Goal: Complete application form: Complete application form

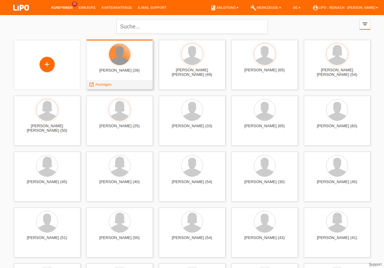
click at [114, 60] on div at bounding box center [119, 54] width 21 height 21
click at [102, 85] on span "Anzeigen" at bounding box center [103, 84] width 16 height 5
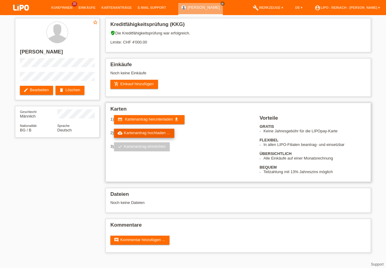
click at [143, 133] on link "cloud_upload Kartenantrag hochladen ..." at bounding box center [144, 133] width 60 height 9
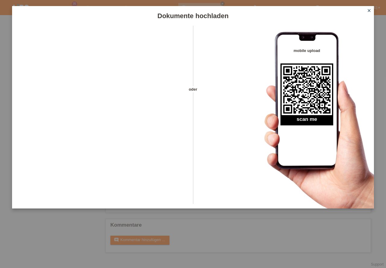
click at [370, 11] on icon "close" at bounding box center [369, 10] width 5 height 5
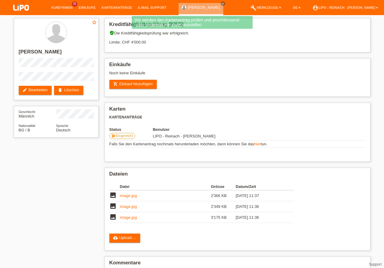
click at [23, 8] on img at bounding box center [21, 8] width 30 height 16
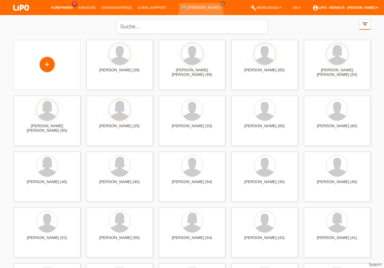
click at [350, 7] on link "account_circle LIPO - Reinach - Thomas Bauer ▾" at bounding box center [345, 8] width 72 height 4
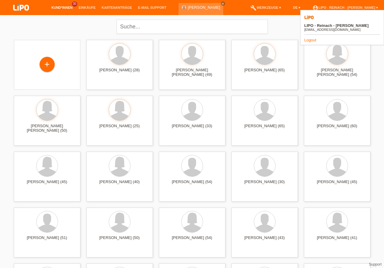
click at [73, 21] on div "close filter_list view_module Alle Kund*innen anzeigen star Markierte Kund*inne…" at bounding box center [192, 26] width 362 height 22
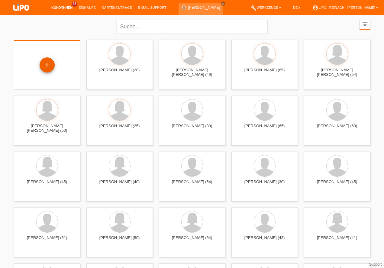
click at [48, 70] on div "+" at bounding box center [47, 65] width 14 height 10
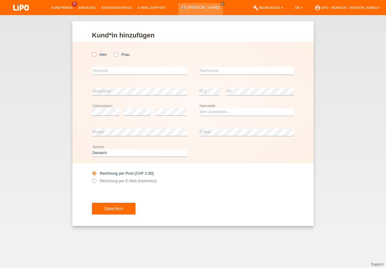
click at [91, 51] on icon at bounding box center [91, 51] width 0 height 0
click at [94, 55] on input "Herr" at bounding box center [94, 54] width 4 height 4
radio input "true"
click at [212, 241] on div "Kund*in hinzufügen Kunde hinzufügen Kundin hinzufügen Herr Frau error Vorname e…" at bounding box center [193, 141] width 386 height 253
click at [100, 71] on input "text" at bounding box center [139, 71] width 95 height 8
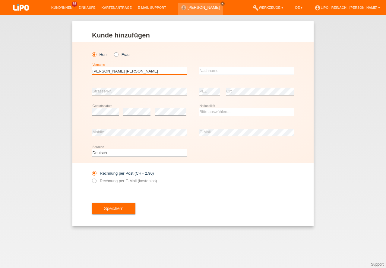
type input "[PERSON_NAME] [PERSON_NAME]"
drag, startPoint x: 132, startPoint y: 72, endPoint x: 49, endPoint y: 59, distance: 84.2
click at [92, 67] on input "[PERSON_NAME] [PERSON_NAME]" at bounding box center [139, 71] width 95 height 8
type input "[PERSON_NAME]"
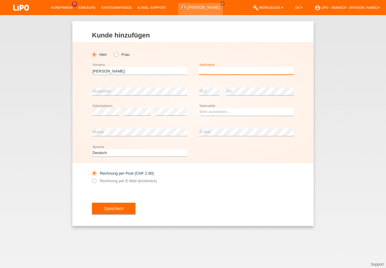
click at [206, 72] on input "text" at bounding box center [246, 71] width 95 height 8
type input "Jowald Steiner"
drag, startPoint x: 233, startPoint y: 70, endPoint x: 160, endPoint y: 62, distance: 73.4
click at [199, 69] on input "Jowald Steiner" at bounding box center [246, 71] width 95 height 8
type input "[PERSON_NAME] [PERSON_NAME]"
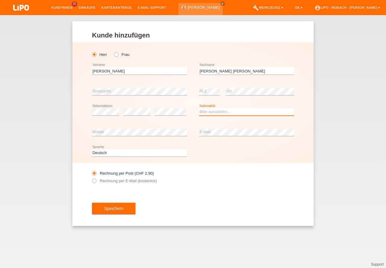
click at [225, 110] on select "Bitte auswählen... Schweiz Deutschland Liechtenstein Österreich ------------ Af…" at bounding box center [246, 111] width 95 height 7
select select "CH"
click at [0, 0] on option "[GEOGRAPHIC_DATA]" at bounding box center [0, 0] width 0 height 0
click at [91, 177] on icon at bounding box center [91, 177] width 0 height 0
click at [94, 181] on input "Rechnung per E-Mail (kostenlos)" at bounding box center [94, 182] width 4 height 8
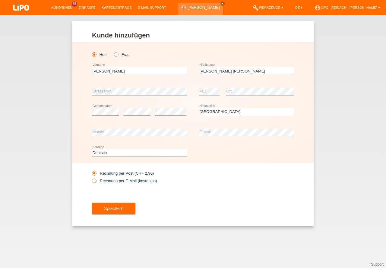
radio input "true"
click at [113, 206] on button "Speichern" at bounding box center [113, 208] width 43 height 11
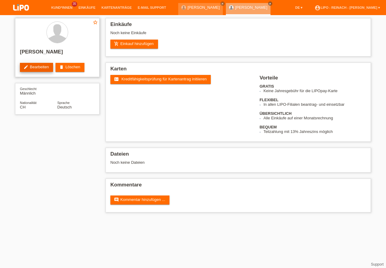
click at [37, 72] on link "edit Bearbeiten" at bounding box center [36, 67] width 33 height 9
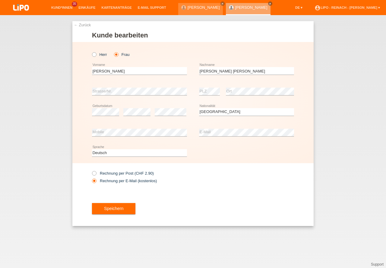
select select "CH"
click at [122, 214] on button "Speichern" at bounding box center [113, 208] width 43 height 11
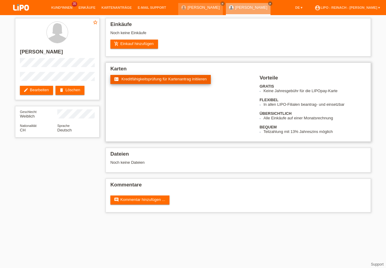
click at [184, 77] on span "Kreditfähigkeitsprüfung für Kartenantrag initiieren" at bounding box center [164, 79] width 85 height 5
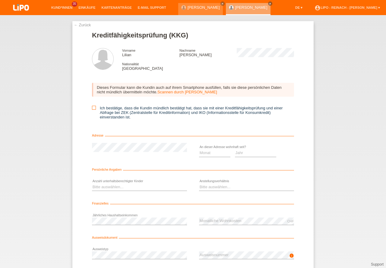
click at [94, 106] on icon at bounding box center [94, 108] width 4 height 4
click at [94, 106] on input "Ich bestätige, dass die Kundin mündlich bestätigt hat, dass sie mit einer Kredi…" at bounding box center [94, 108] width 4 height 4
checkbox input "true"
click at [208, 152] on select "Monat 01 02 03 04 05 06 07 08 09 10" at bounding box center [214, 152] width 31 height 7
select select "01"
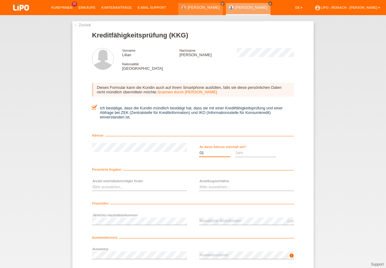
click at [0, 0] on option "01" at bounding box center [0, 0] width 0 height 0
click at [246, 152] on select "Jahr 2025 2024 2023 2022 2021 2020 2019 2018 2017 2016 2015 2014 2013 2012 2011…" at bounding box center [256, 152] width 42 height 7
select select "1991"
click at [0, 0] on option "1991" at bounding box center [0, 0] width 0 height 0
click at [97, 182] on div "Bitte auswählen... 0 1 2 3 4 5 6 7 8 9 error" at bounding box center [139, 187] width 95 height 21
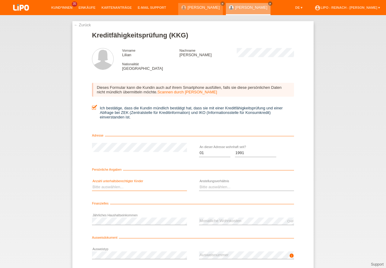
click at [98, 185] on select "Bitte auswählen... 0 1 2 3 4 5 6 7 8 9" at bounding box center [139, 186] width 95 height 7
select select "0"
click at [0, 0] on option "0" at bounding box center [0, 0] width 0 height 0
click at [221, 186] on select "Bitte auswählen... Unbefristet Befristet Lehrling/Student Pensioniert Nicht arb…" at bounding box center [246, 186] width 95 height 7
select select "UNLIMITED"
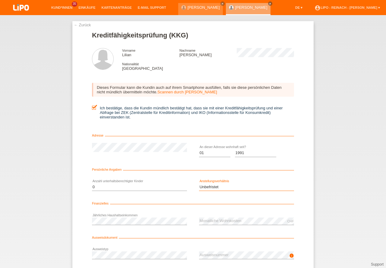
click at [0, 0] on option "Unbefristet" at bounding box center [0, 0] width 0 height 0
drag, startPoint x: 304, startPoint y: 181, endPoint x: 317, endPoint y: 193, distance: 18.0
click at [304, 181] on div "← Zurück Kreditfähigkeitsprüfung (KKG) Vorname Lilian Nachname Howald Steiner N…" at bounding box center [192, 160] width 241 height 279
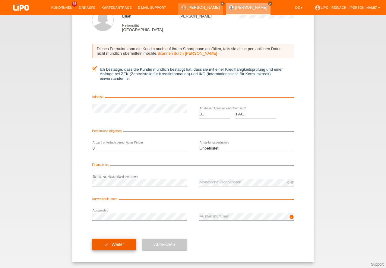
click at [113, 246] on button "check Weiter" at bounding box center [114, 243] width 44 height 11
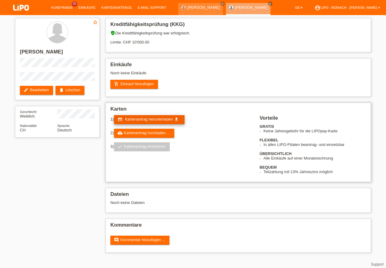
click at [158, 118] on span "Kartenantrag herunterladen" at bounding box center [149, 119] width 48 height 5
click at [136, 87] on link "add_shopping_cart Einkauf hinzufügen" at bounding box center [134, 84] width 48 height 9
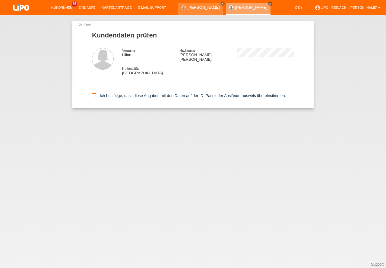
click at [92, 93] on icon at bounding box center [94, 95] width 4 height 4
click at [92, 93] on input "Ich bestätige, dass diese Angaben mit den Daten auf der ID, Pass oder Ausländer…" at bounding box center [94, 95] width 4 height 4
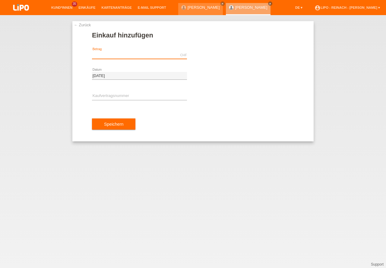
click at [127, 56] on input "text" at bounding box center [139, 55] width 95 height 8
type input "1296.70"
click at [116, 99] on input "text" at bounding box center [139, 96] width 95 height 8
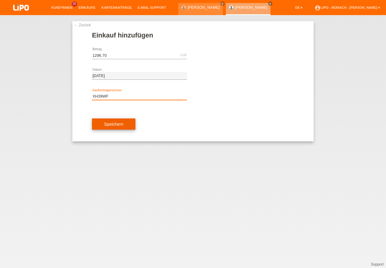
type input "XH39WF"
click at [126, 126] on button "Speichern" at bounding box center [113, 123] width 43 height 11
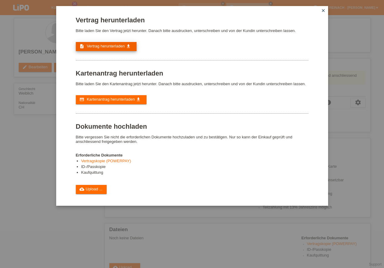
click at [114, 43] on link "description Vertrag herunterladen get_app" at bounding box center [106, 46] width 61 height 9
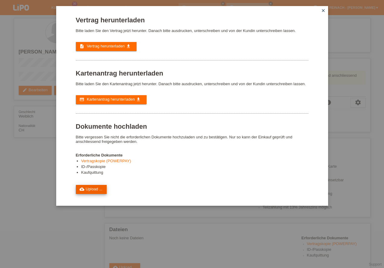
click at [97, 190] on link "cloud_upload Upload ..." at bounding box center [91, 189] width 31 height 9
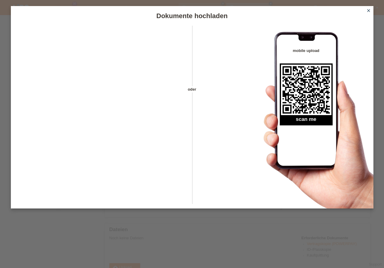
click at [368, 10] on icon "close" at bounding box center [368, 10] width 5 height 5
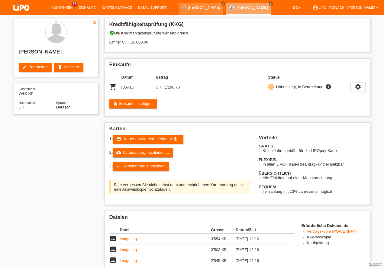
click at [136, 168] on link "check Kartenantrag einreichen" at bounding box center [141, 166] width 56 height 9
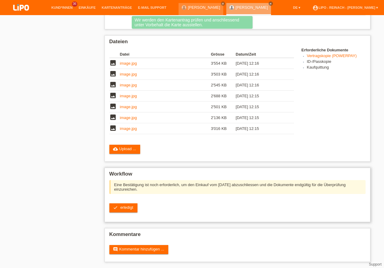
scroll to position [152, 0]
click at [125, 209] on span "erledigt" at bounding box center [126, 207] width 13 height 5
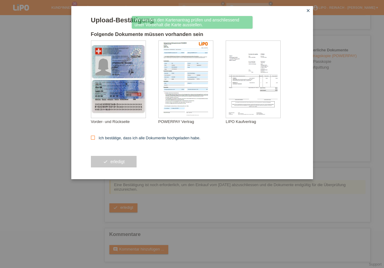
click at [93, 138] on icon at bounding box center [93, 138] width 4 height 4
click at [93, 138] on input "Ich bestätige, dass ich alle Dokumente hochgeladen habe." at bounding box center [93, 138] width 4 height 4
checkbox input "true"
click at [115, 164] on button "check erledigt" at bounding box center [114, 161] width 46 height 11
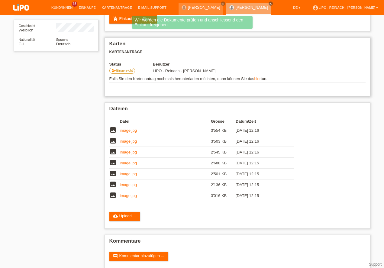
scroll to position [93, 0]
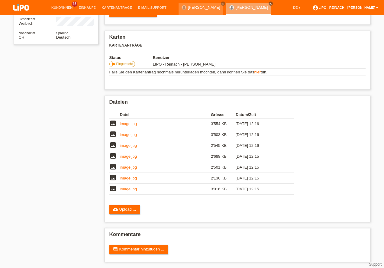
click at [355, 8] on link "account_circle LIPO - Reinach - [PERSON_NAME] ▾" at bounding box center [345, 8] width 72 height 4
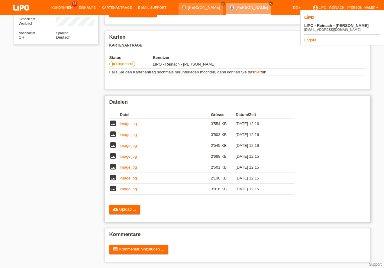
click at [341, 116] on div "Datei Grösse Datum/Zeit image image.jpg 3'554 KB [DATE] 12:16 image image.jpg i…" at bounding box center [237, 154] width 256 height 92
click at [349, 64] on td at bounding box center [310, 64] width 110 height 9
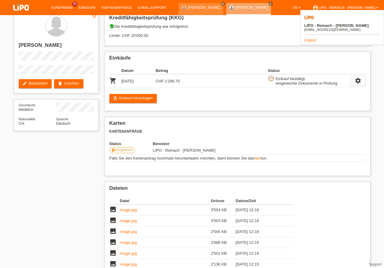
scroll to position [0, 0]
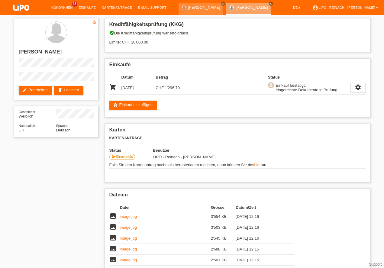
click at [342, 5] on li "account_circle LIPO - Reinach - [PERSON_NAME] ▾" at bounding box center [345, 7] width 72 height 15
click at [339, 9] on link "account_circle LIPO - Reinach - [PERSON_NAME] ▾" at bounding box center [345, 8] width 72 height 4
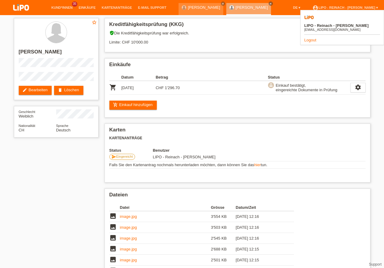
click at [310, 38] on link "Logout" at bounding box center [310, 40] width 12 height 5
